Goal: Task Accomplishment & Management: Manage account settings

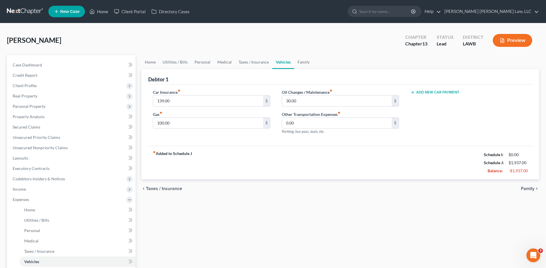
click at [29, 10] on link at bounding box center [25, 11] width 37 height 10
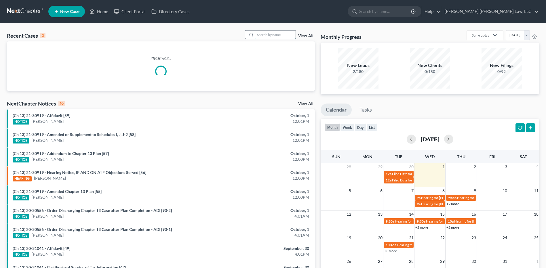
click at [262, 35] on input "search" at bounding box center [275, 35] width 40 height 8
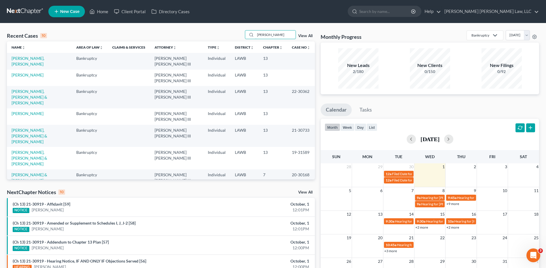
drag, startPoint x: 280, startPoint y: 35, endPoint x: 232, endPoint y: 44, distance: 48.2
click at [232, 44] on div "Recent Cases 10 mcneal View All Name unfold_more expand_more expand_less Area o…" at bounding box center [161, 104] width 308 height 149
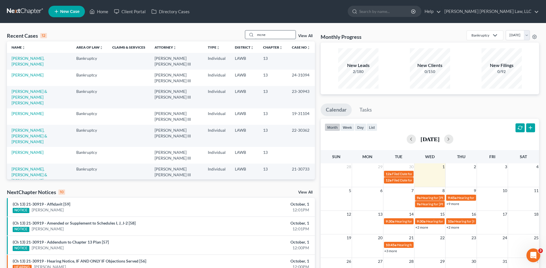
click at [272, 33] on input "mcne" at bounding box center [275, 35] width 40 height 8
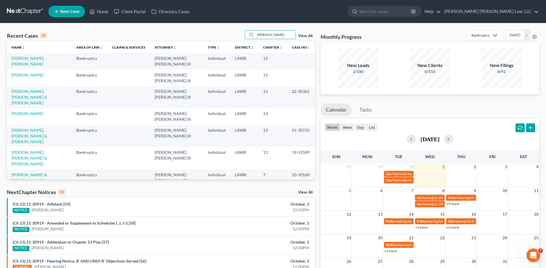
drag, startPoint x: 270, startPoint y: 36, endPoint x: 184, endPoint y: 34, distance: 85.8
click at [185, 34] on div "Recent Cases 10 mcneal View All" at bounding box center [161, 35] width 308 height 11
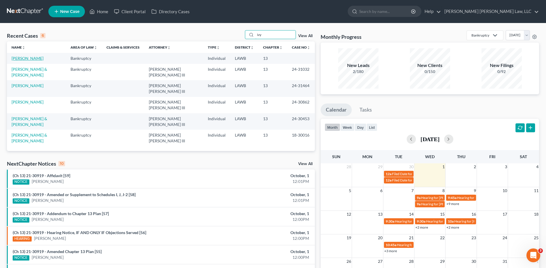
type input "ivy"
click at [20, 57] on link "Ivy, Brenda" at bounding box center [28, 58] width 32 height 5
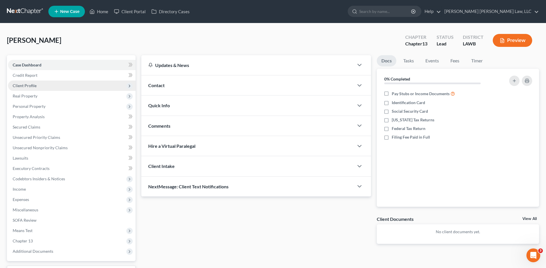
click at [29, 84] on span "Client Profile" at bounding box center [25, 85] width 24 height 5
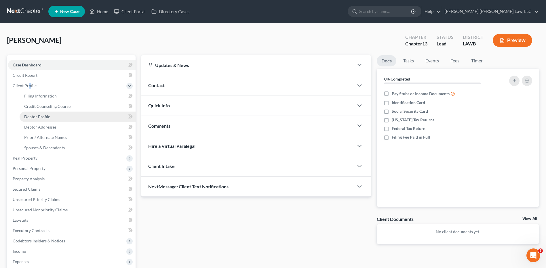
drag, startPoint x: 29, startPoint y: 84, endPoint x: 35, endPoint y: 114, distance: 30.6
click at [36, 115] on span "Debtor Profile" at bounding box center [37, 116] width 26 height 5
select select "0"
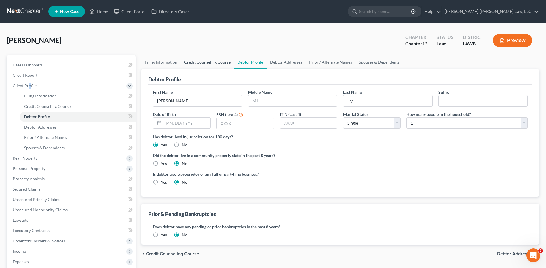
click at [200, 63] on link "Credit Counseling Course" at bounding box center [207, 62] width 53 height 14
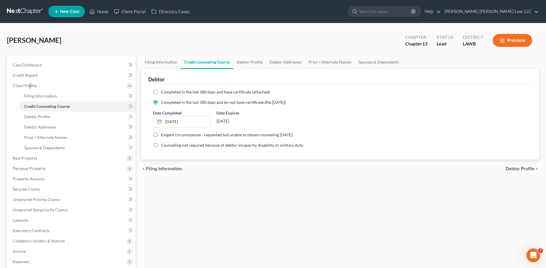
click at [18, 11] on link at bounding box center [25, 11] width 37 height 10
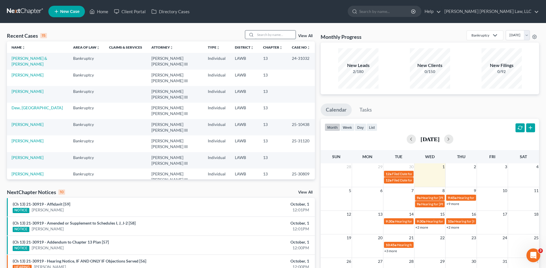
click at [266, 33] on input "search" at bounding box center [275, 35] width 40 height 8
drag, startPoint x: 265, startPoint y: 36, endPoint x: 216, endPoint y: 37, distance: 49.5
click at [216, 37] on div "Recent Cases 10 dew View All" at bounding box center [161, 35] width 308 height 11
drag, startPoint x: 275, startPoint y: 36, endPoint x: 234, endPoint y: 35, distance: 40.9
click at [234, 35] on div "Recent Cases 15 taylor View All" at bounding box center [161, 35] width 308 height 11
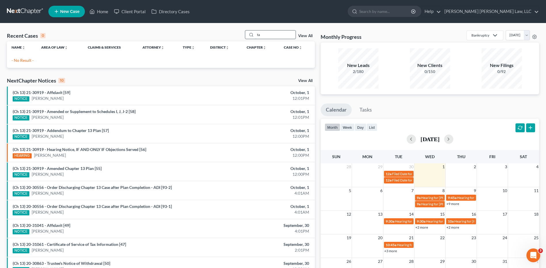
type input "t"
type input "taylor"
